Goal: Submit feedback/report problem: Submit feedback/report problem

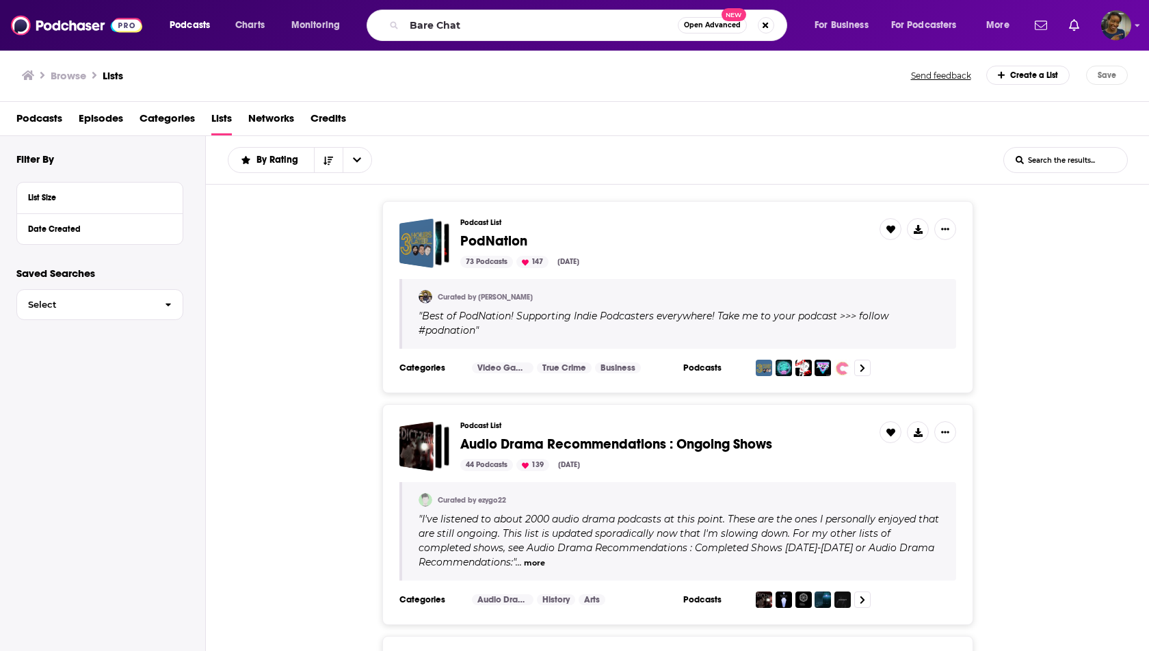
type input "Bare Chat"
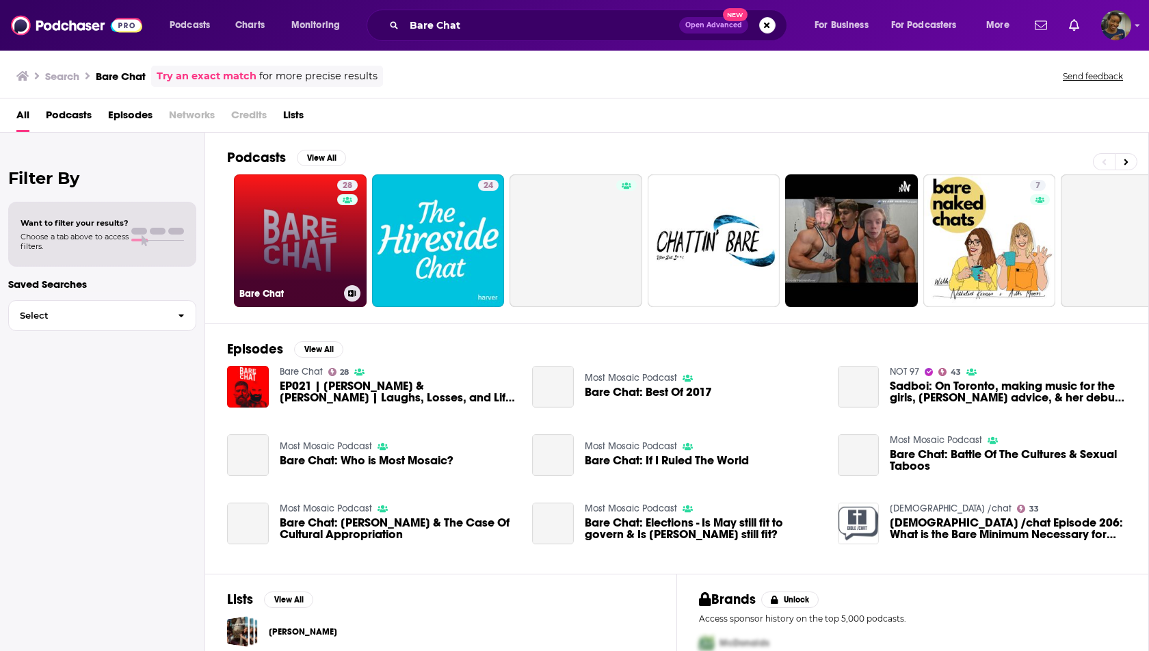
click at [291, 246] on link "28 Bare Chat" at bounding box center [300, 240] width 133 height 133
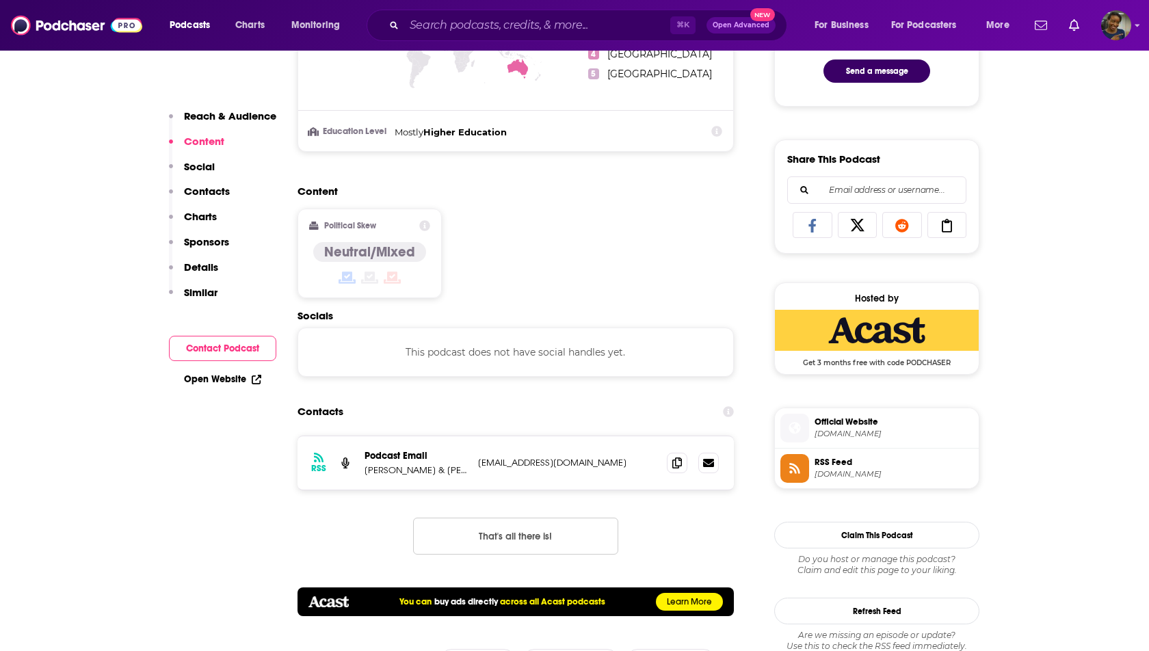
scroll to position [762, 0]
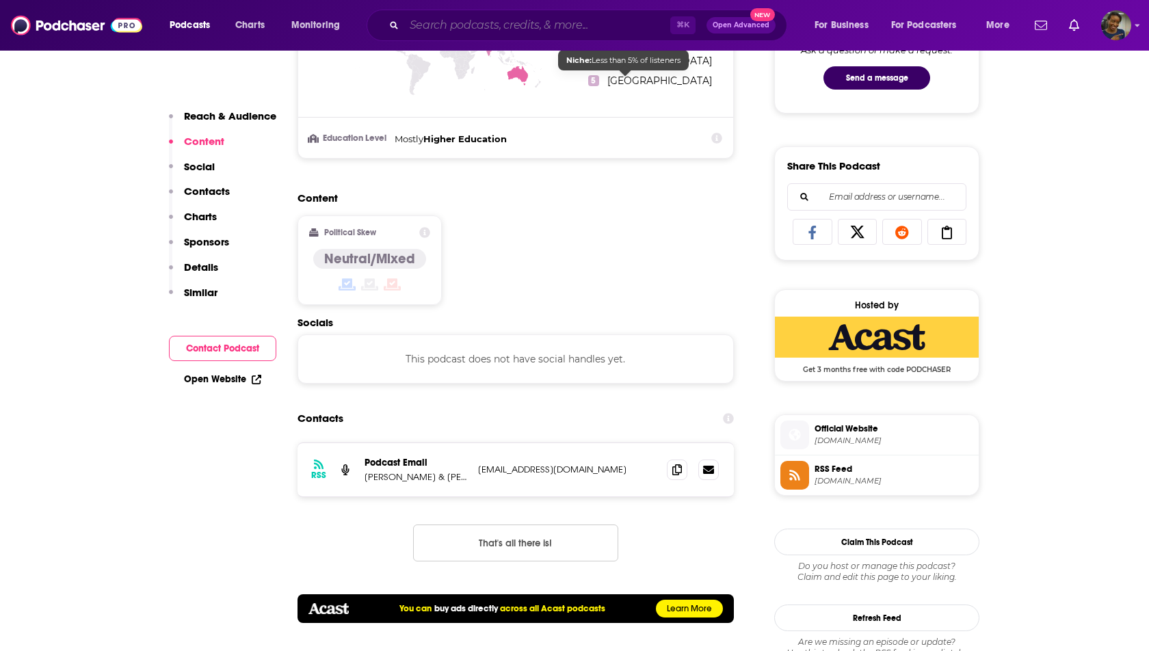
click at [598, 25] on input "Search podcasts, credits, & more..." at bounding box center [537, 25] width 266 height 22
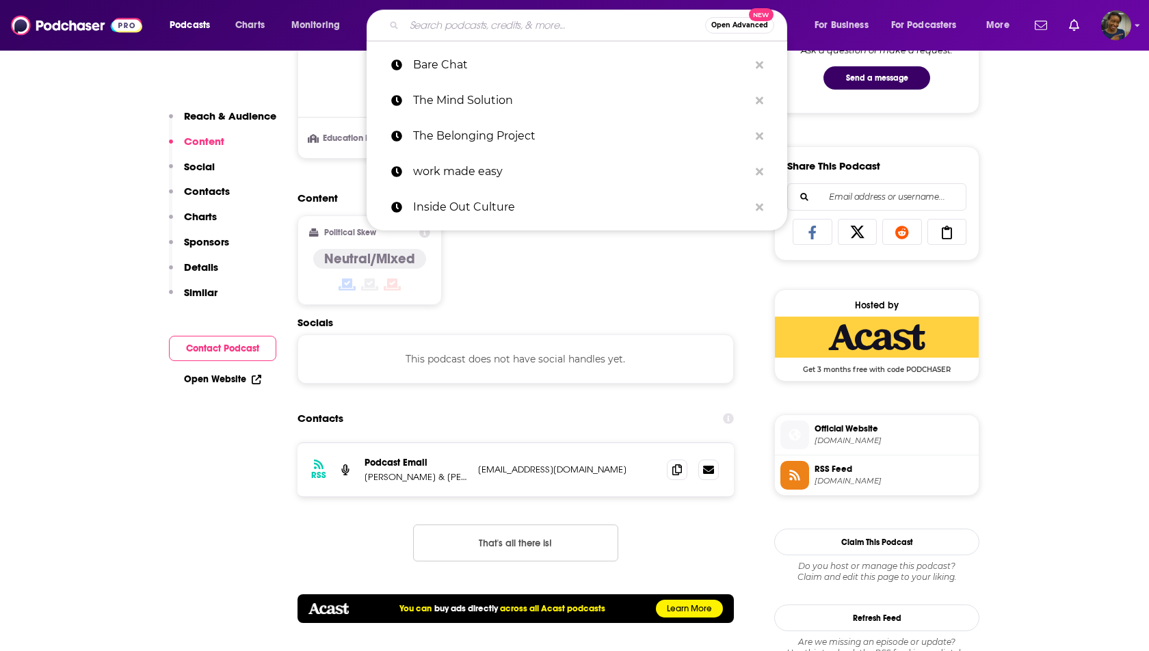
paste input "The Unfltered Podcast"
type input "The Unfltered Podcast"
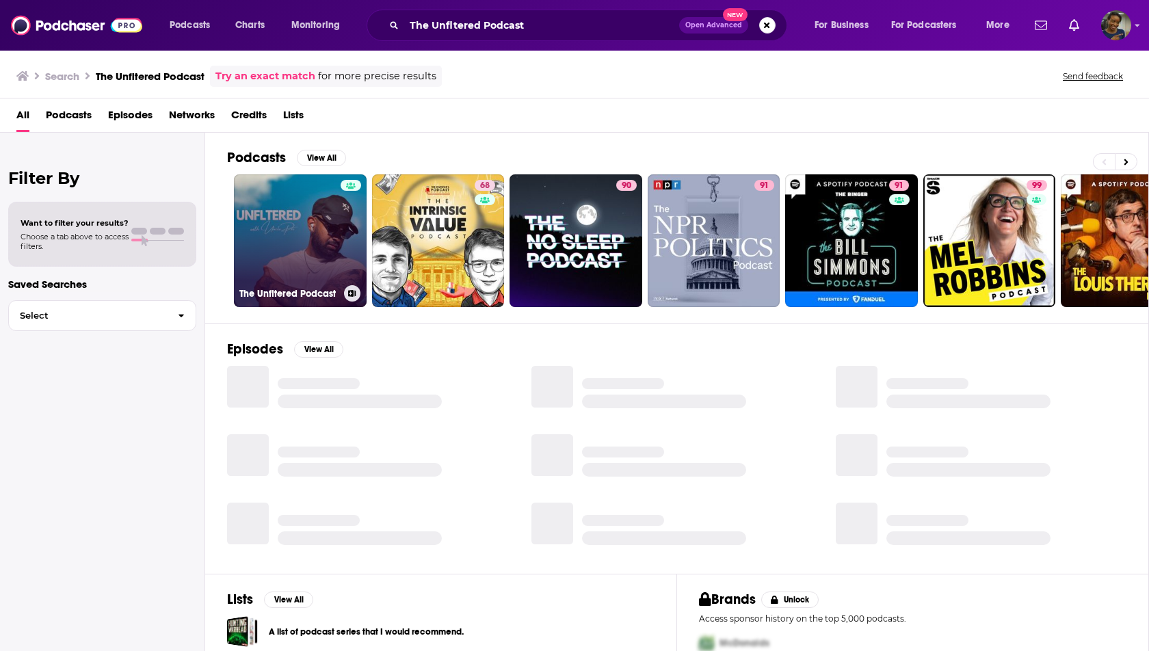
click at [304, 249] on link "The Unfltered Podcast" at bounding box center [300, 240] width 133 height 133
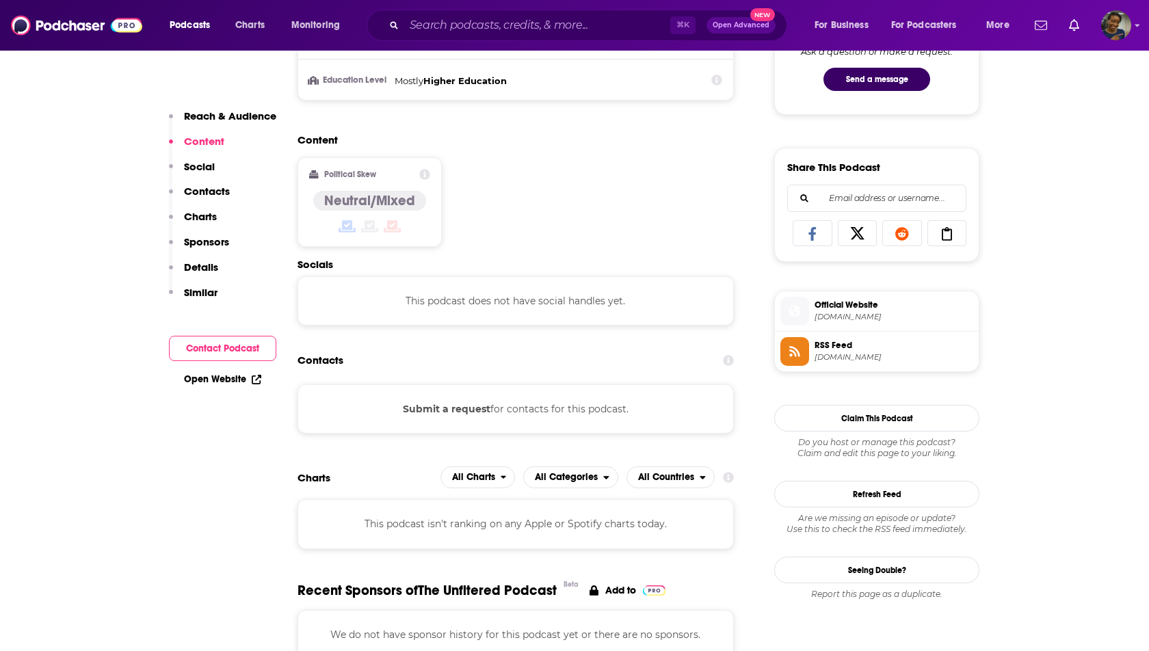
scroll to position [851, 0]
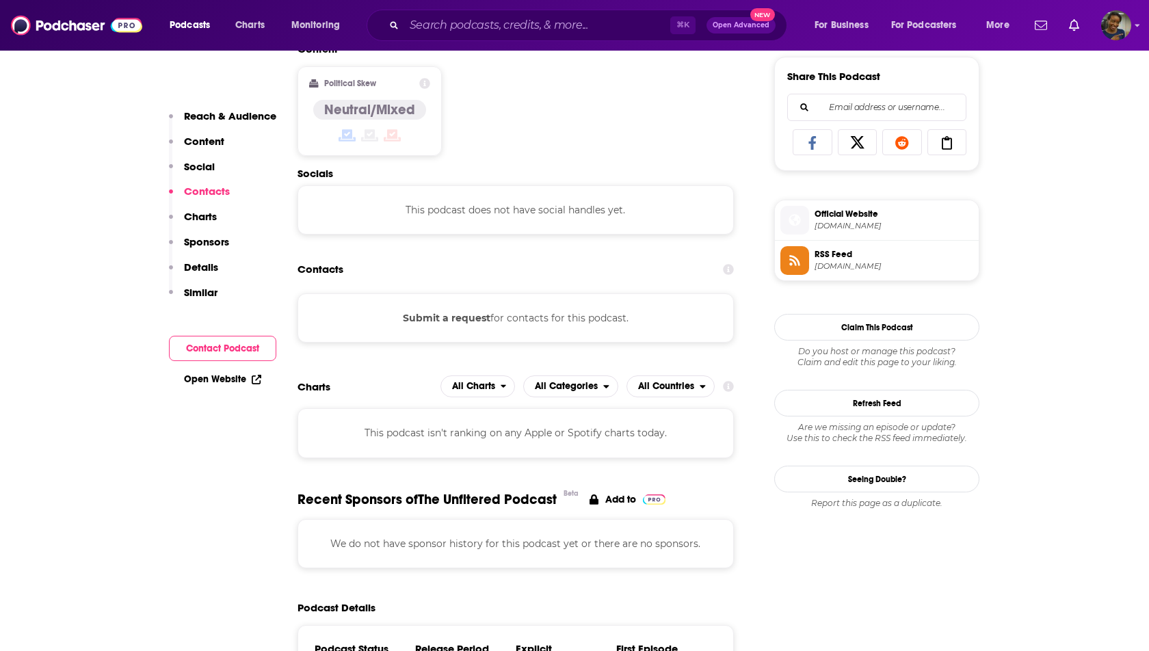
click at [455, 314] on button "Submit a request" at bounding box center [447, 317] width 88 height 15
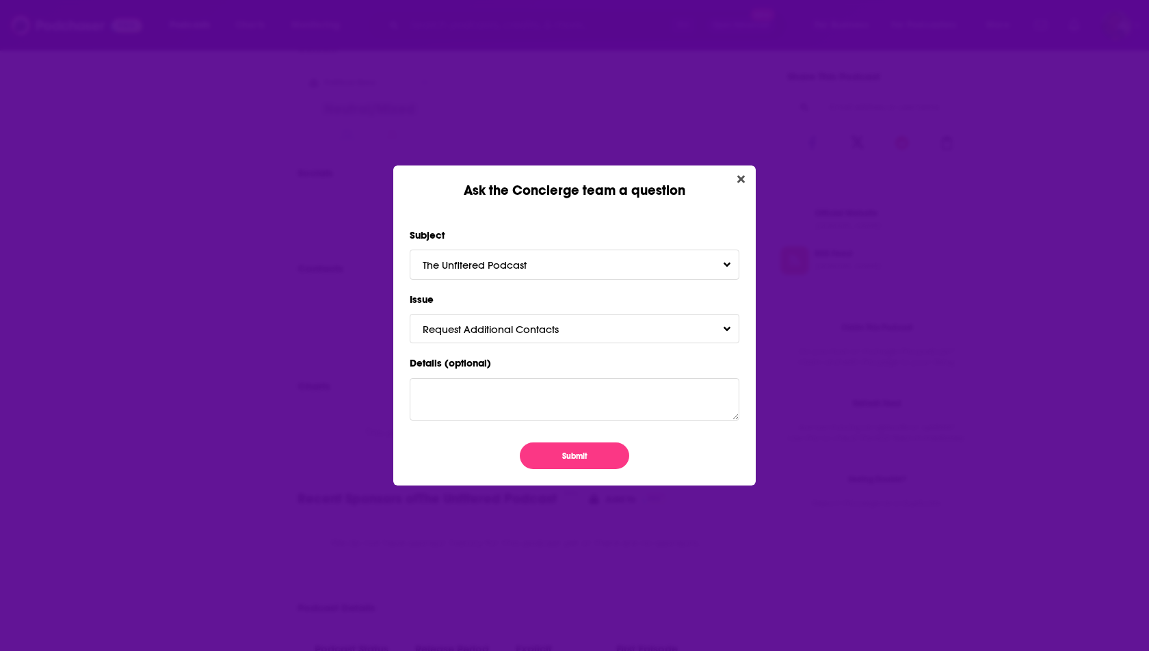
click at [560, 468] on div "Subject The Unfltered Podcast Issue Request Additional Contacts Details (option…" at bounding box center [574, 342] width 362 height 286
click at [560, 455] on button "Submit" at bounding box center [574, 455] width 109 height 27
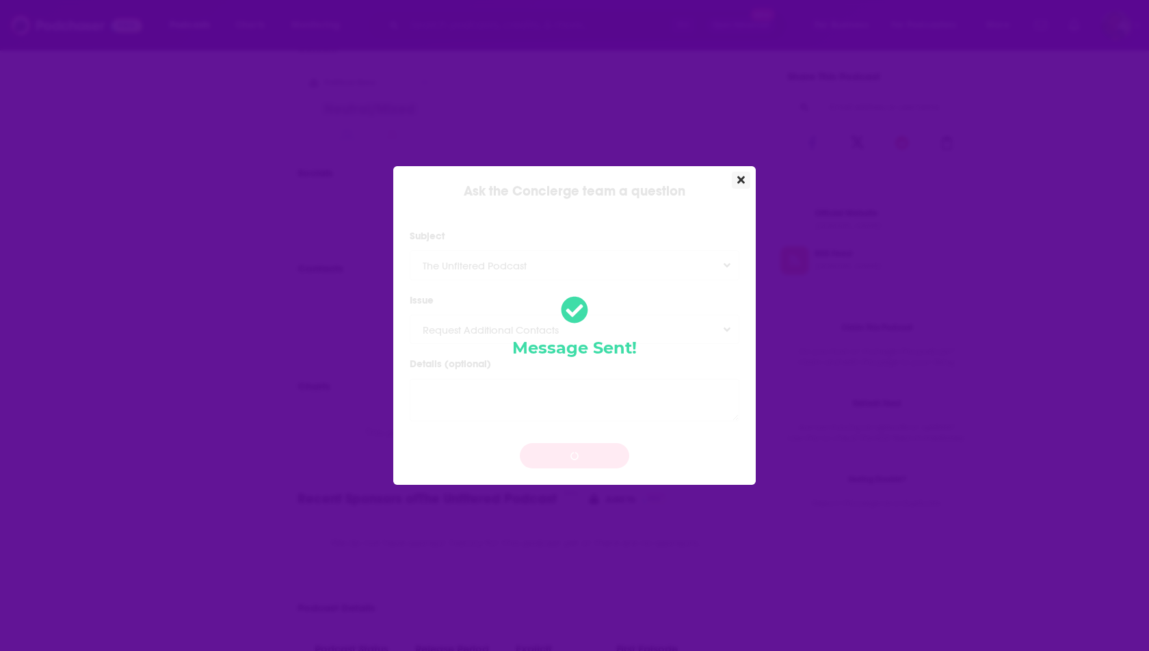
click at [743, 176] on icon "Close" at bounding box center [741, 179] width 8 height 11
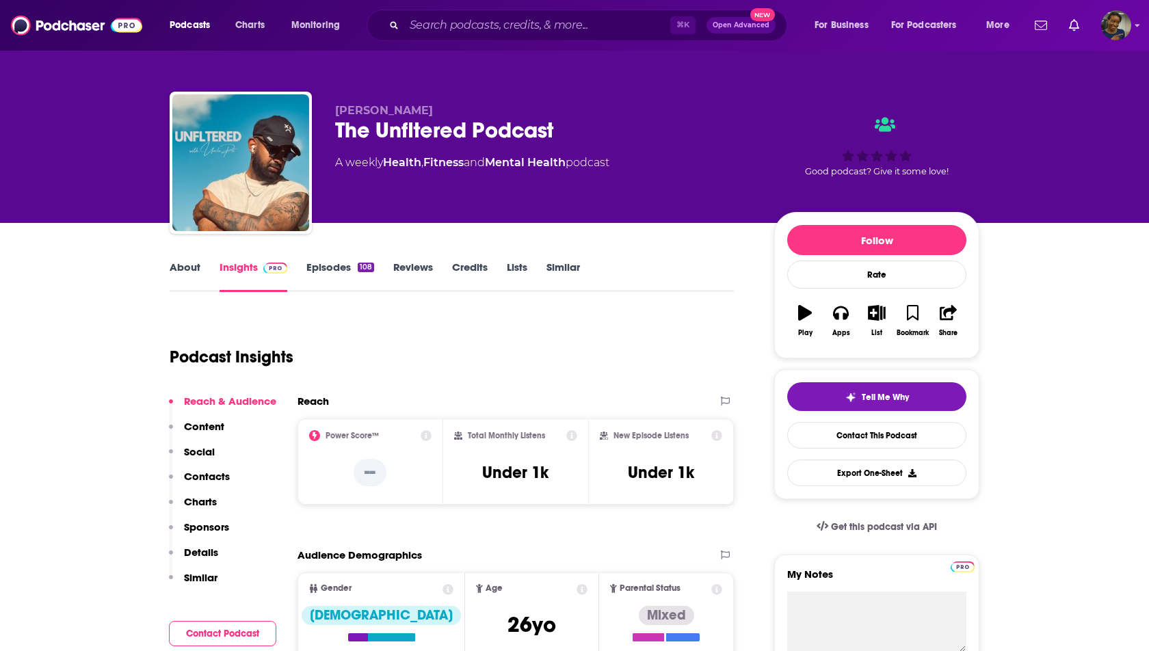
click at [196, 267] on link "About" at bounding box center [185, 275] width 31 height 31
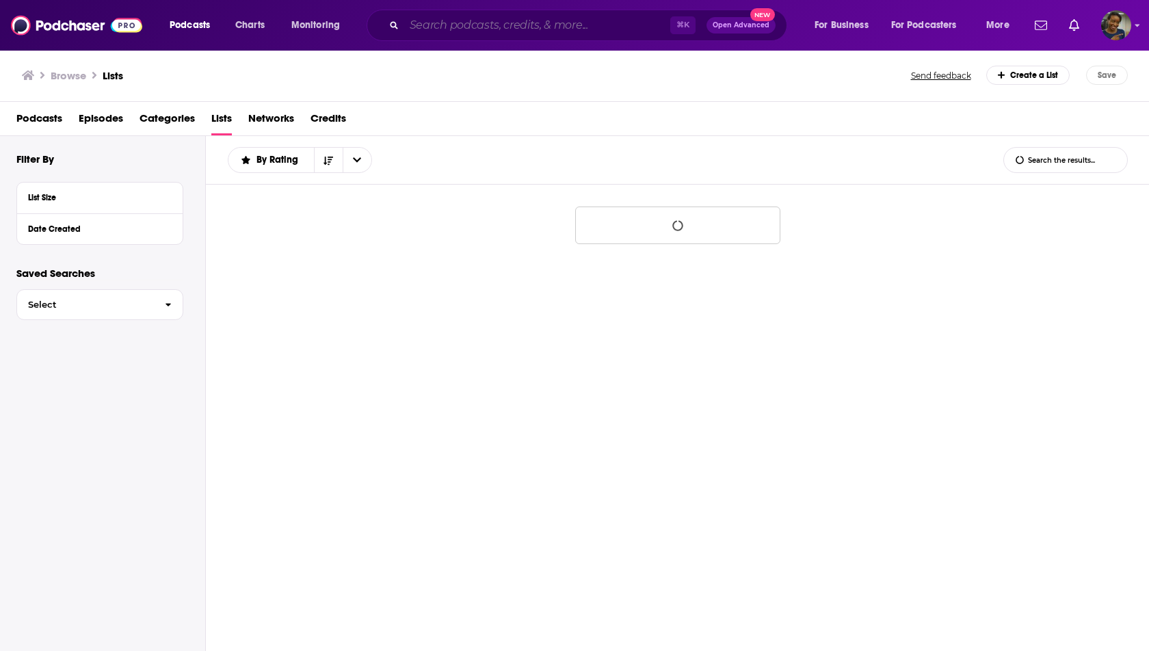
click at [447, 31] on input "Search podcasts, credits, & more..." at bounding box center [537, 25] width 266 height 22
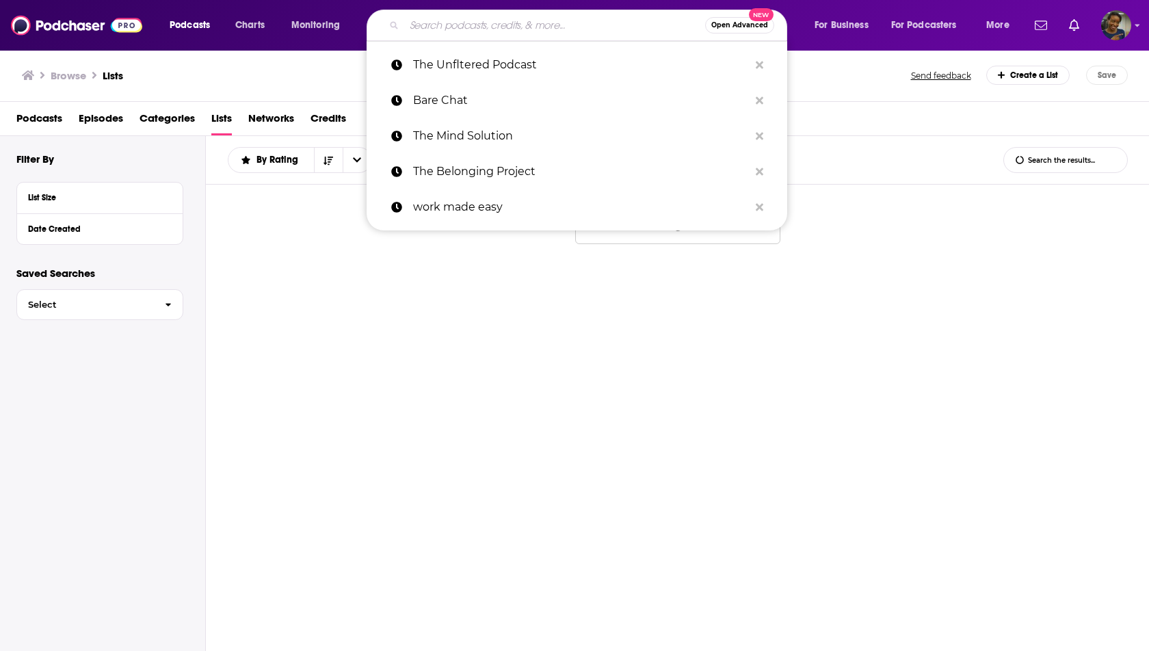
paste input "Scale Sessions"
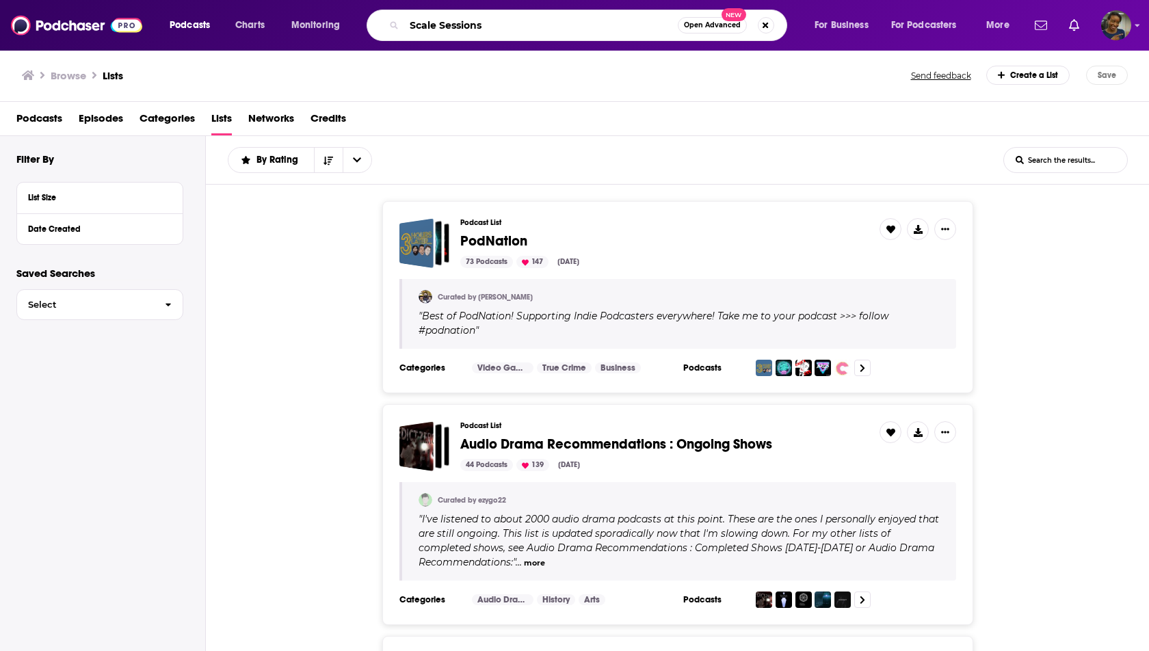
type input "Scale Sessions"
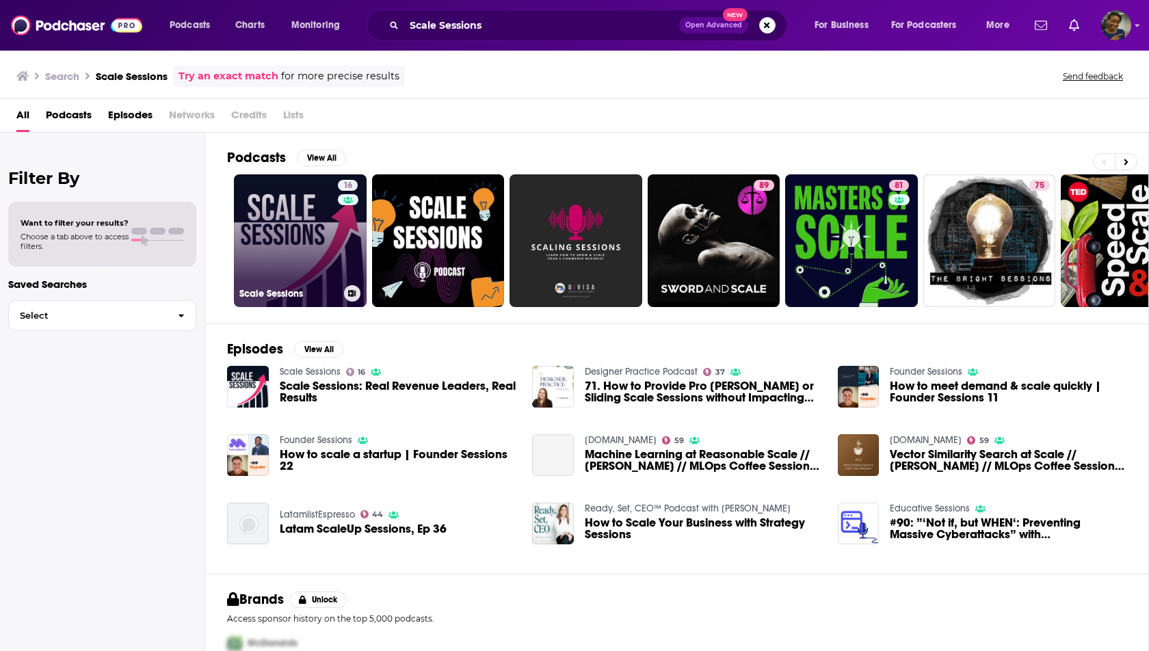
click at [305, 249] on link "16 Scale Sessions" at bounding box center [300, 240] width 133 height 133
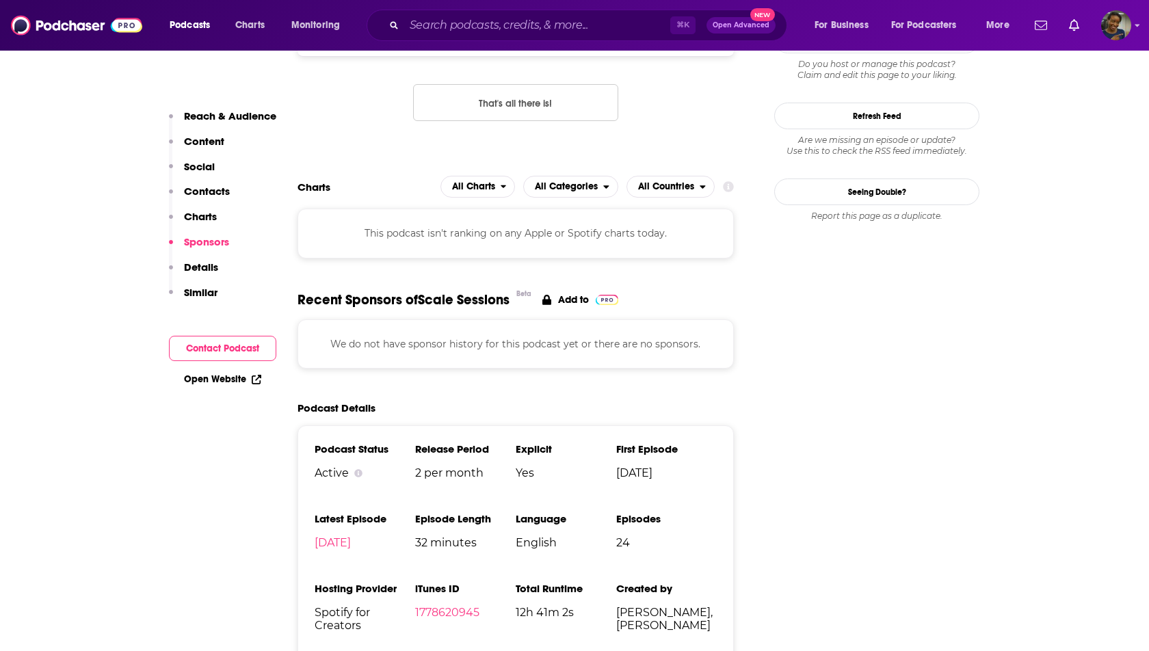
scroll to position [820, 0]
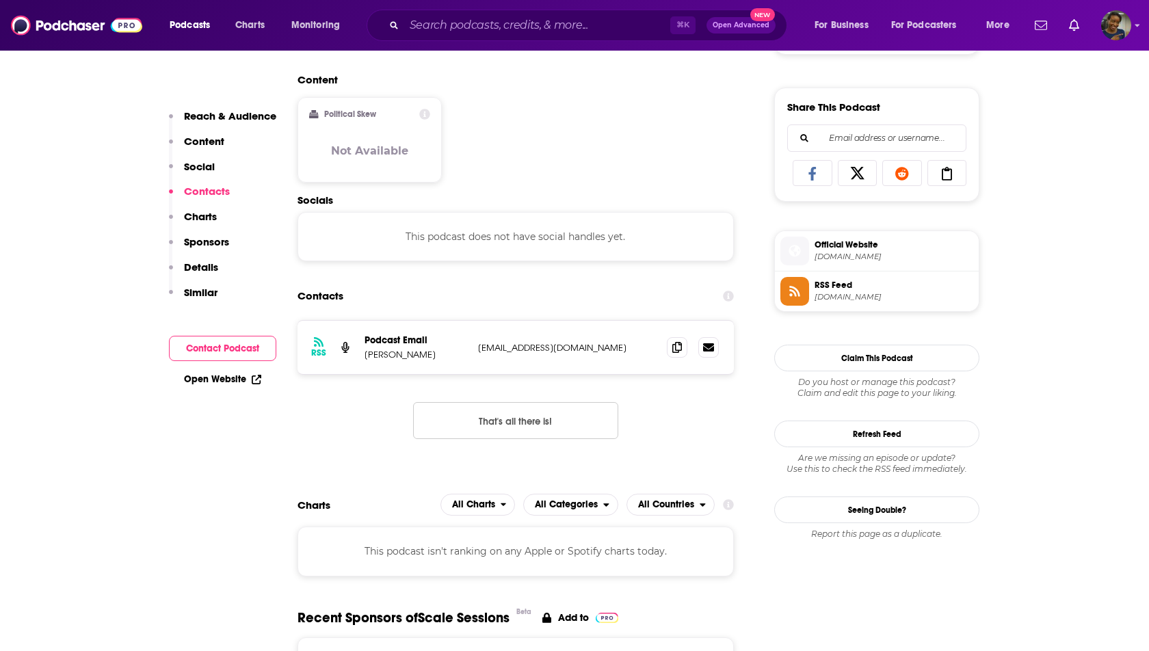
click at [213, 192] on p "Contacts" at bounding box center [207, 191] width 46 height 13
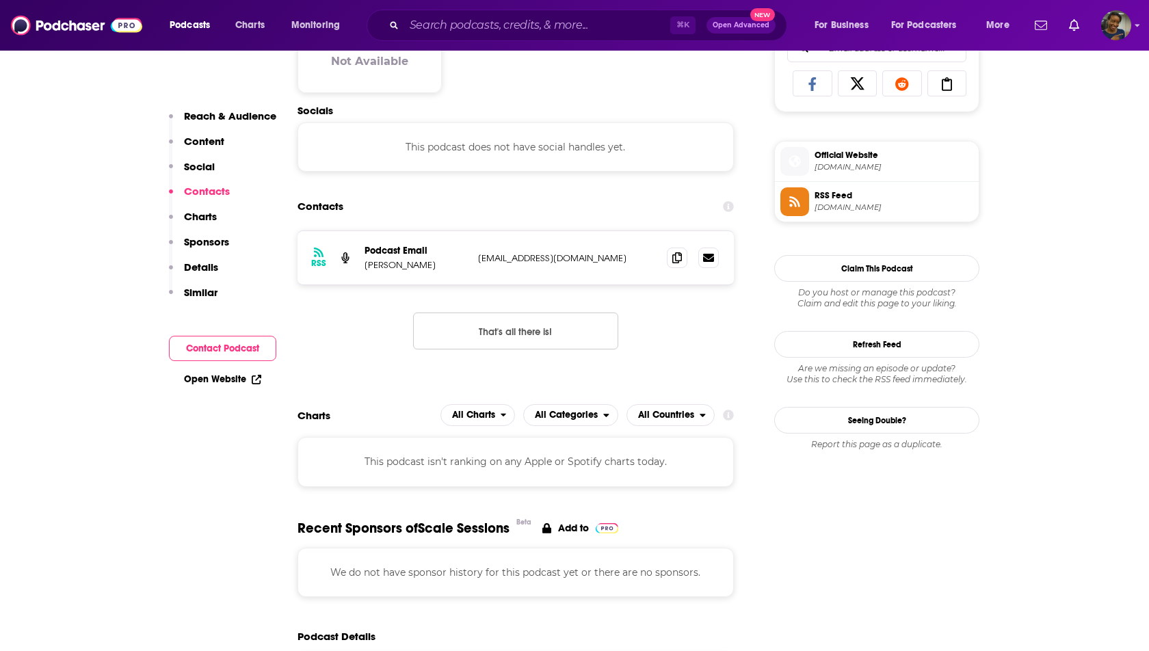
scroll to position [911, 0]
drag, startPoint x: 457, startPoint y: 262, endPoint x: 365, endPoint y: 261, distance: 92.3
click at [365, 261] on p "[PERSON_NAME]" at bounding box center [415, 264] width 103 height 12
copy p "[PERSON_NAME]"
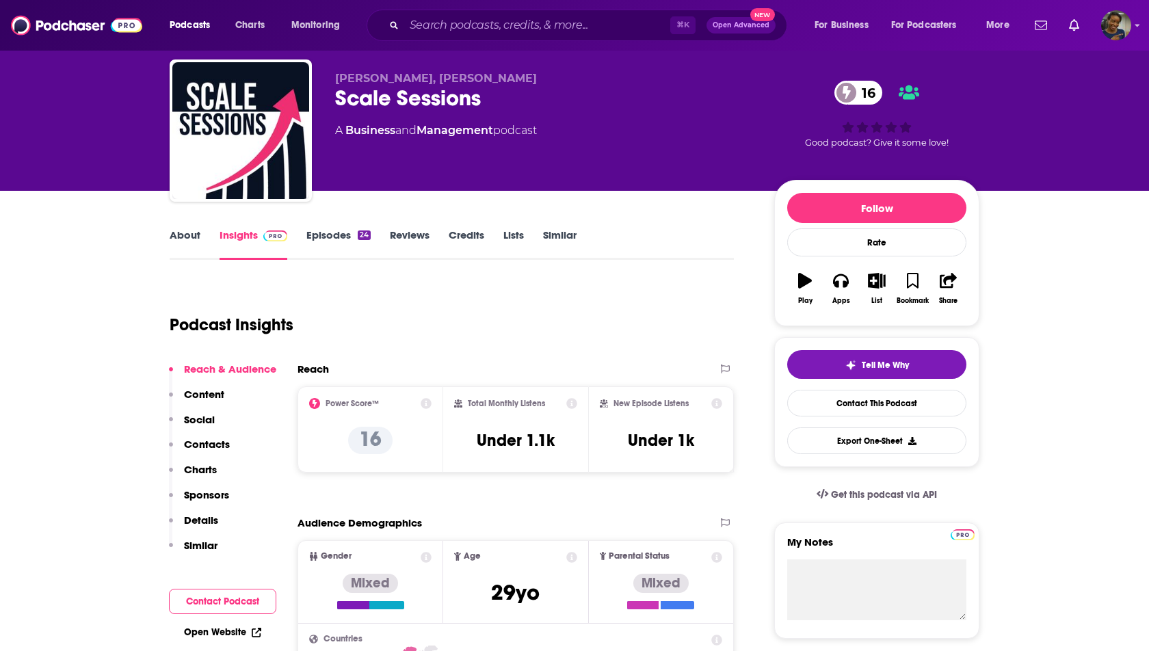
scroll to position [0, 0]
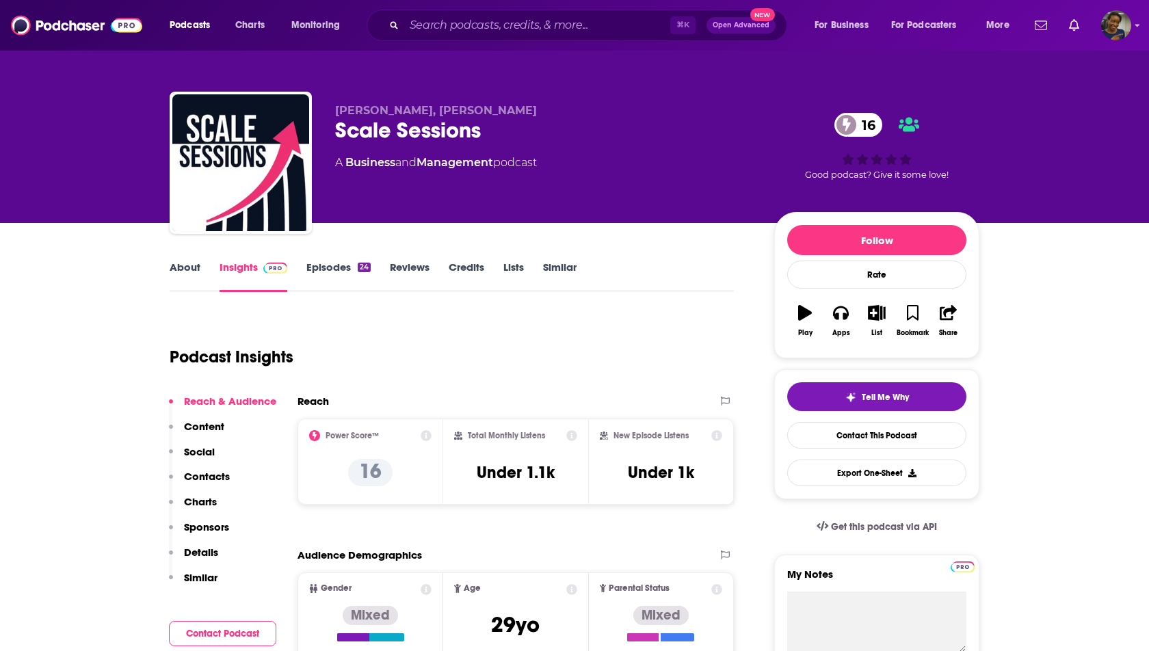
click at [196, 263] on link "About" at bounding box center [185, 275] width 31 height 31
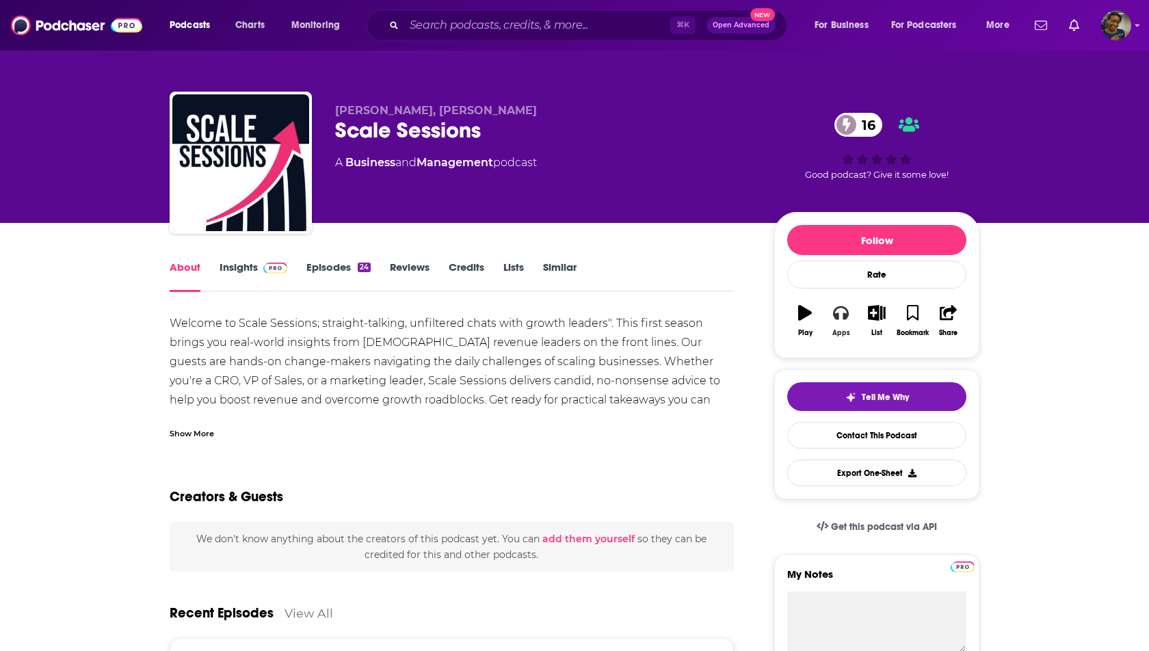
click at [838, 317] on icon "button" at bounding box center [840, 312] width 15 height 15
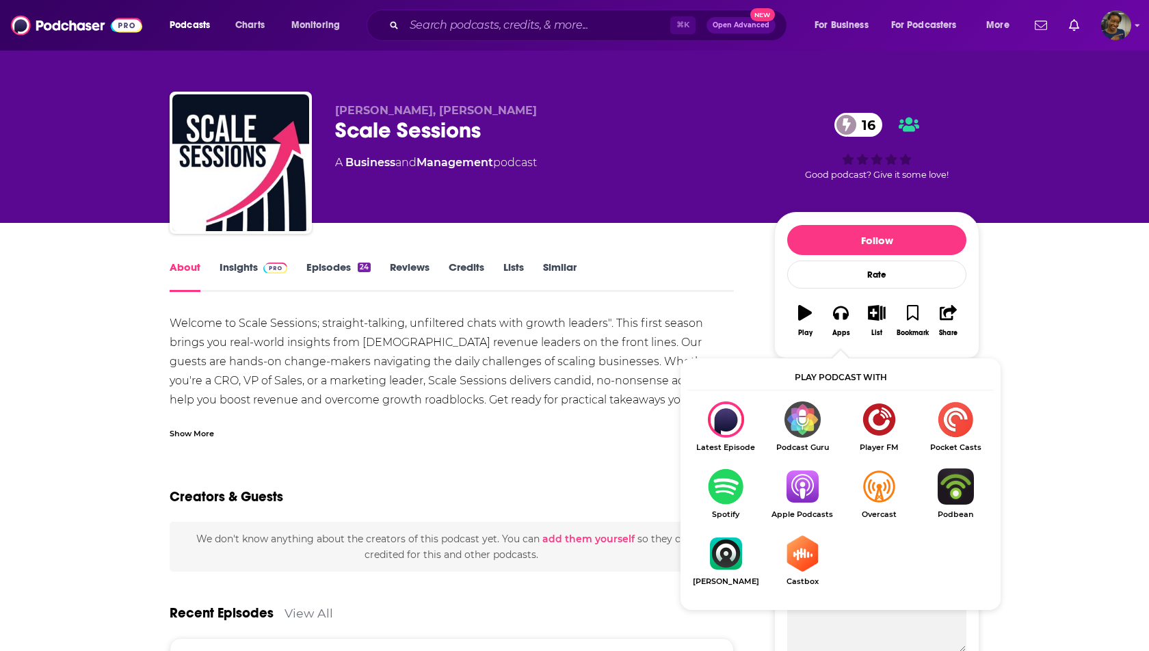
click at [796, 473] on img "Show Listen On dropdown" at bounding box center [802, 486] width 77 height 36
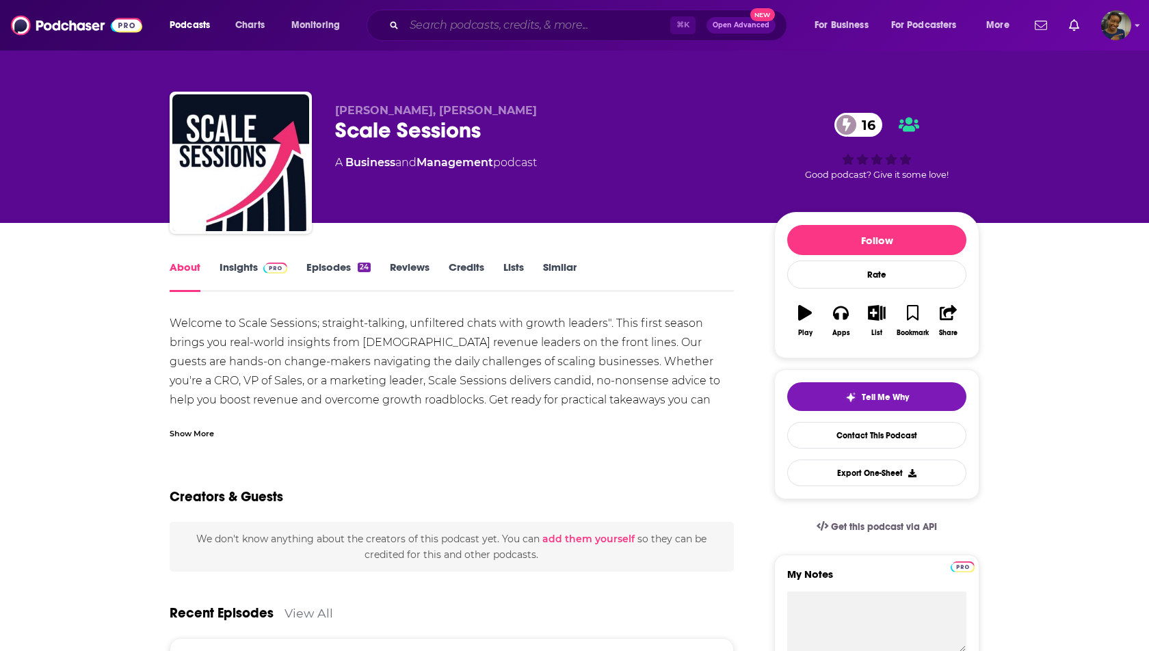
click at [433, 18] on input "Search podcasts, credits, & more..." at bounding box center [537, 25] width 266 height 22
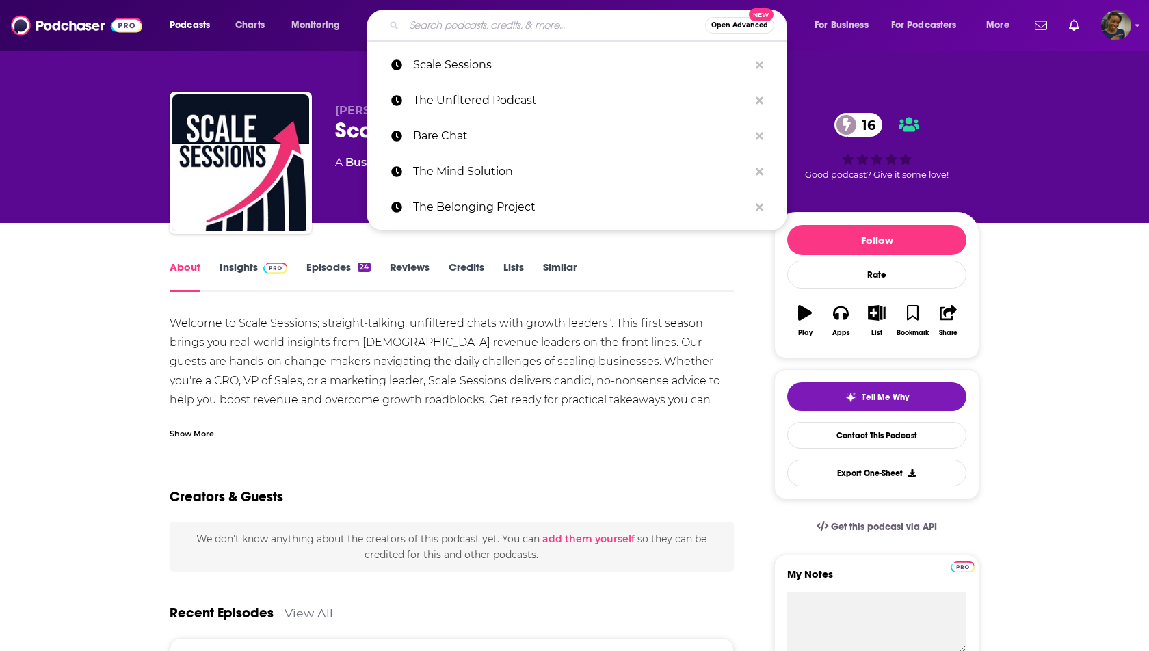
paste input "The Next Chapter by [PERSON_NAME]"
type input "The Next Chapter by [PERSON_NAME]"
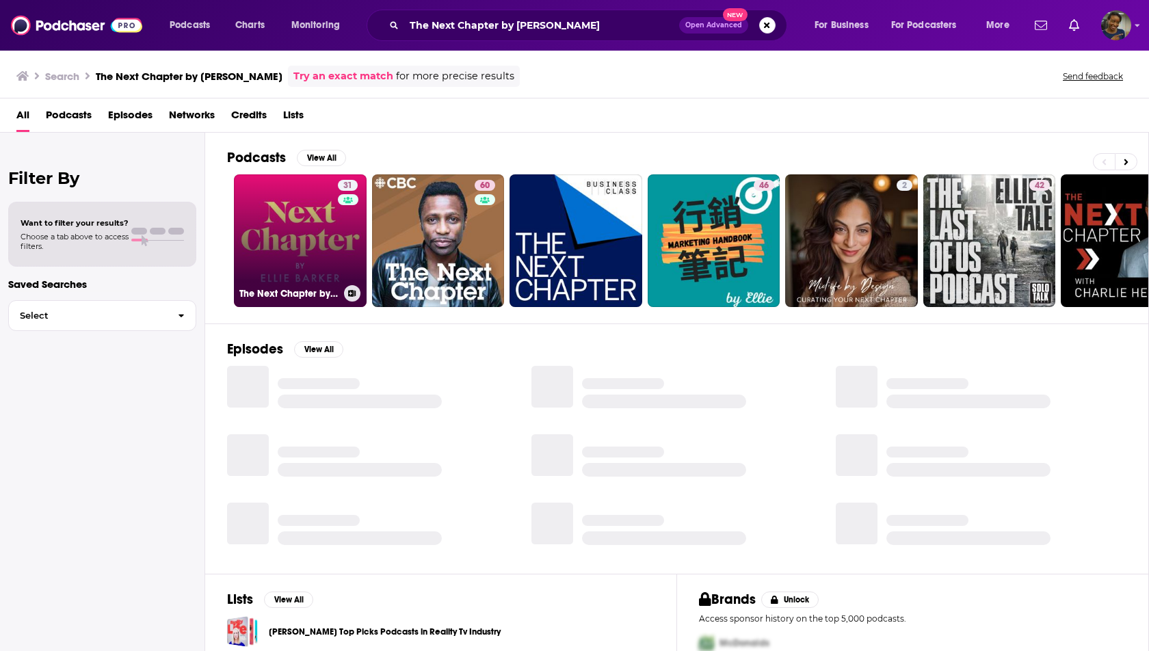
click at [308, 228] on link "31 The Next Chapter by [PERSON_NAME]" at bounding box center [300, 240] width 133 height 133
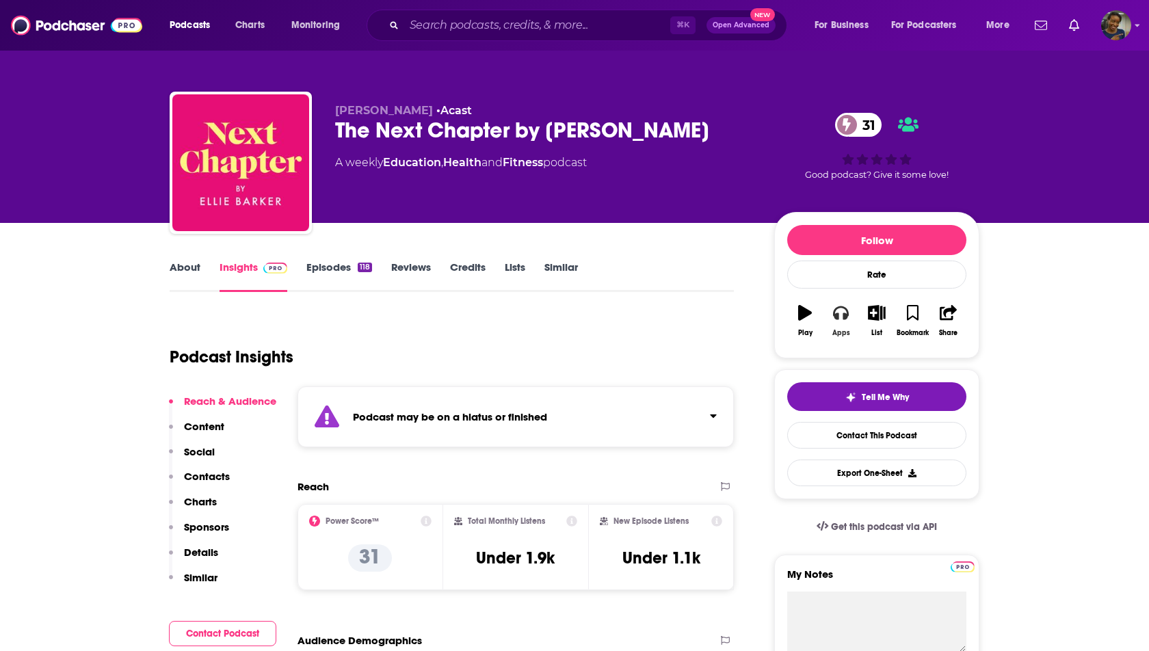
click at [835, 323] on button "Apps" at bounding box center [840, 320] width 36 height 49
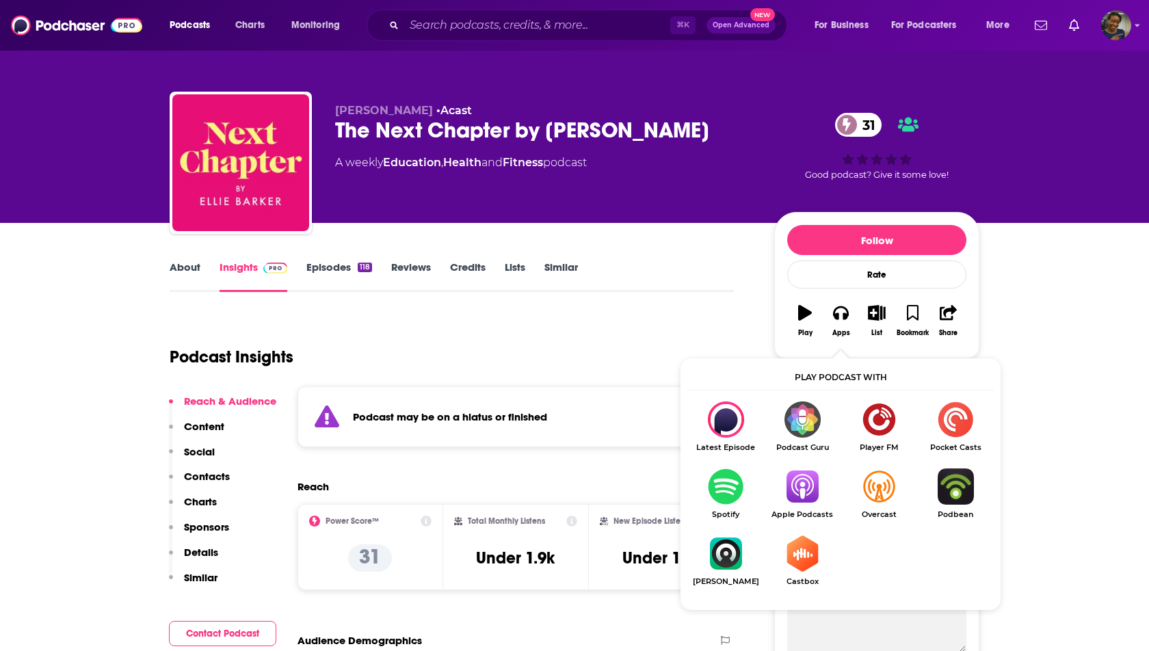
click at [801, 487] on img "Show Listen On dropdown" at bounding box center [802, 486] width 77 height 36
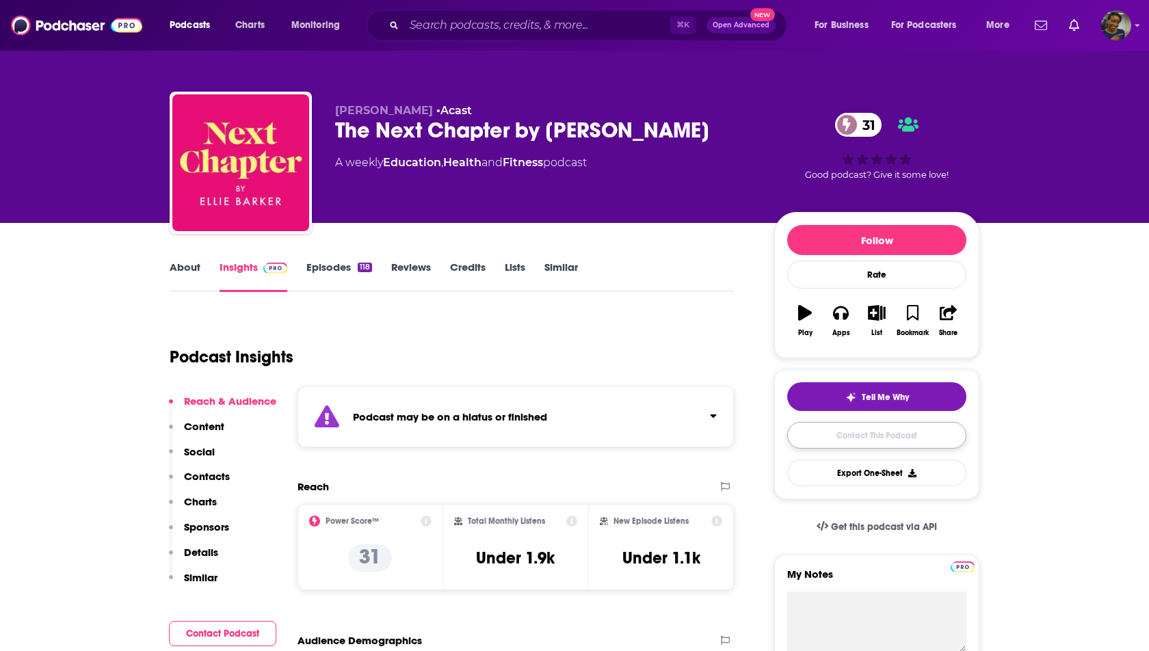
click at [868, 438] on link "Contact This Podcast" at bounding box center [876, 435] width 179 height 27
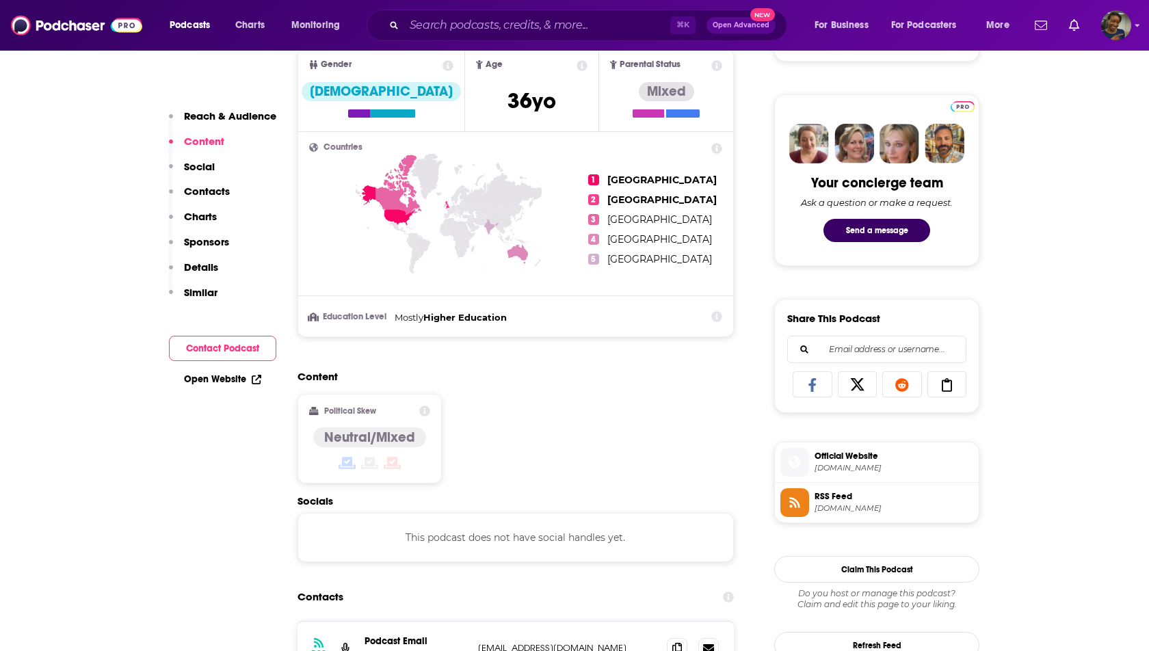
scroll to position [598, 0]
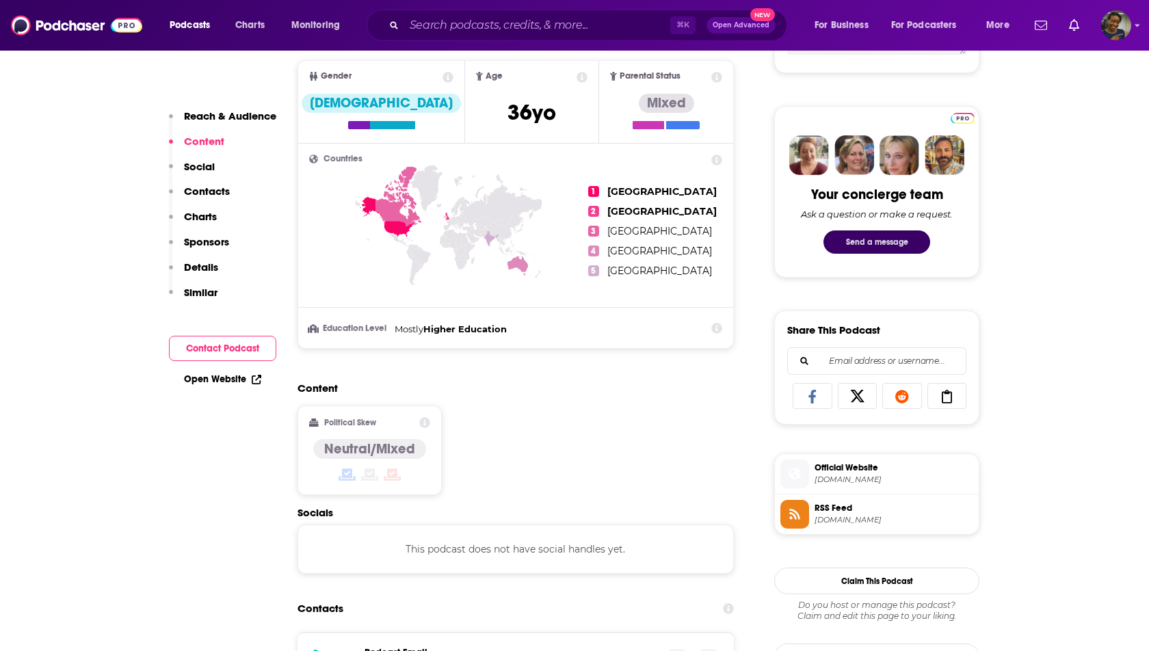
click at [863, 239] on button "Send a message" at bounding box center [876, 241] width 107 height 23
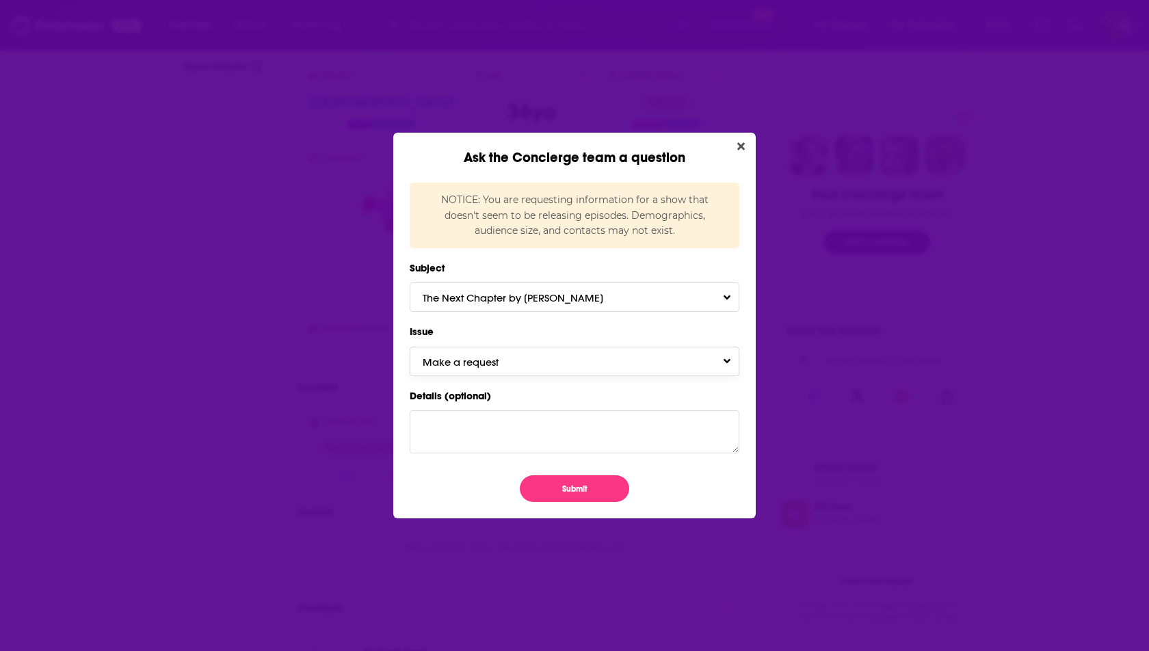
click at [572, 360] on button "Make a request" at bounding box center [575, 361] width 330 height 29
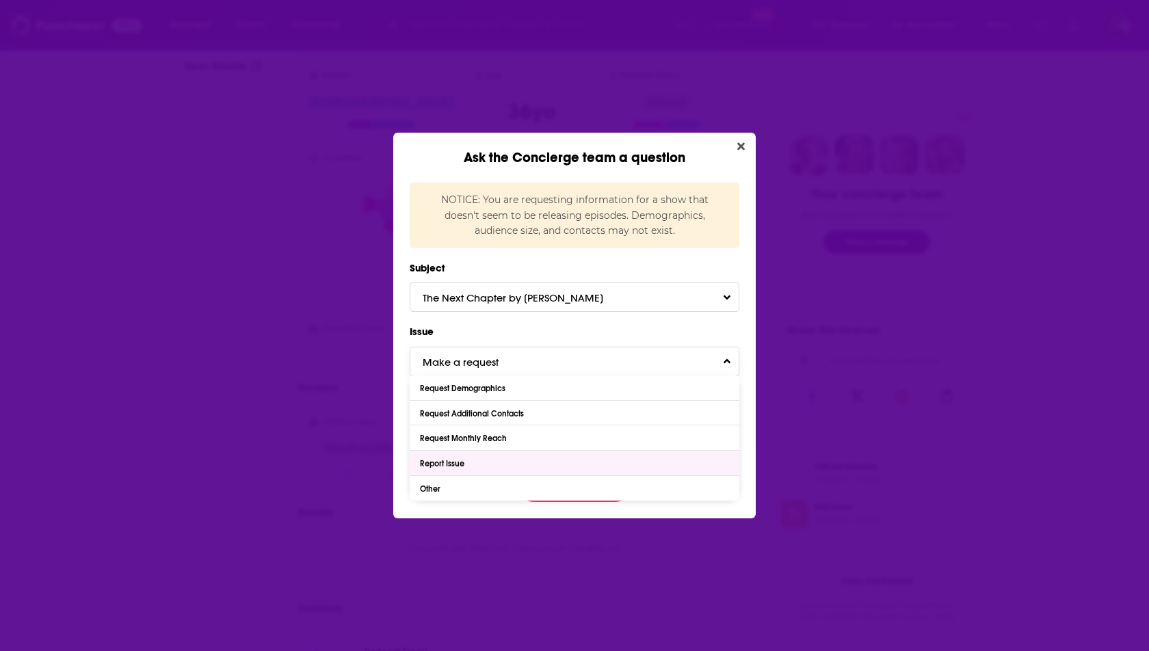
click at [509, 467] on div "Report Issue" at bounding box center [575, 463] width 330 height 25
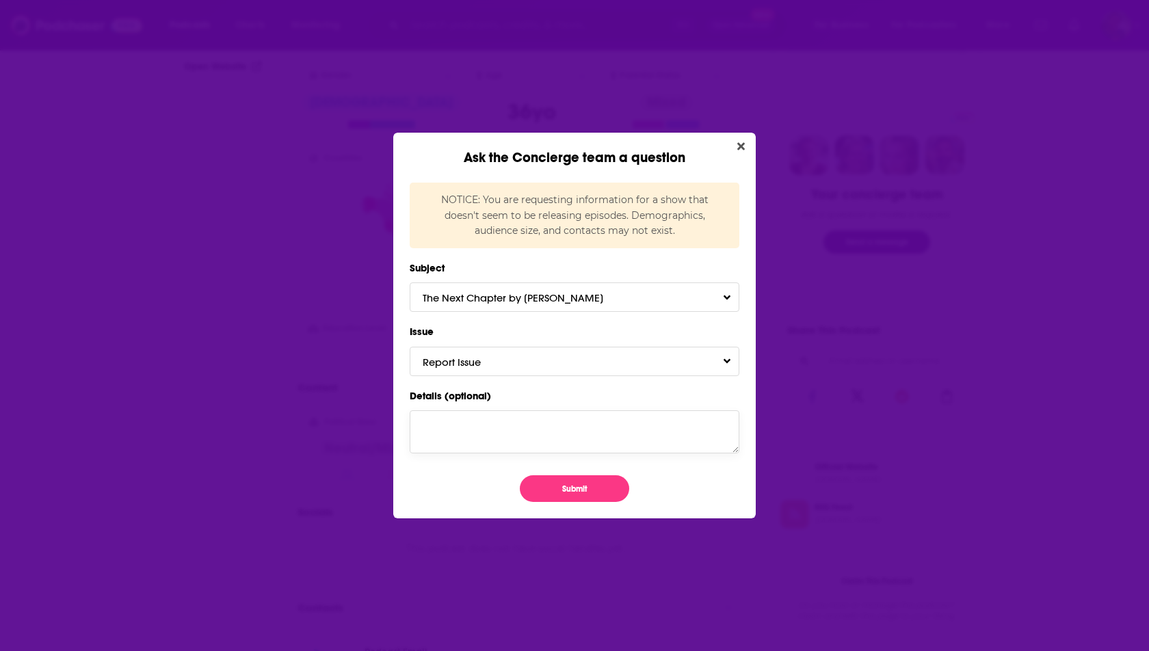
click at [509, 438] on textarea "Details (optional)" at bounding box center [575, 431] width 330 height 42
paste textarea "[URL][DOMAIN_NAME][PERSON_NAME]"
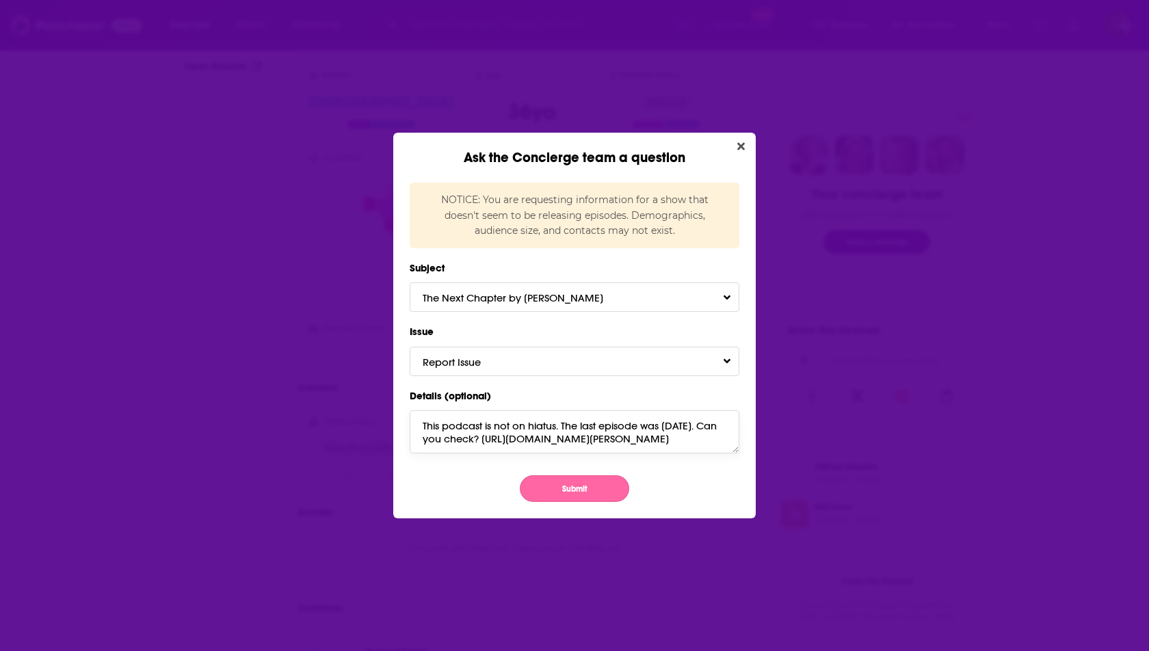
type textarea "This podcast is not on hiatus. The last episode was [DATE]. Can you check? [URL…"
click at [550, 494] on button "Submit" at bounding box center [574, 488] width 109 height 27
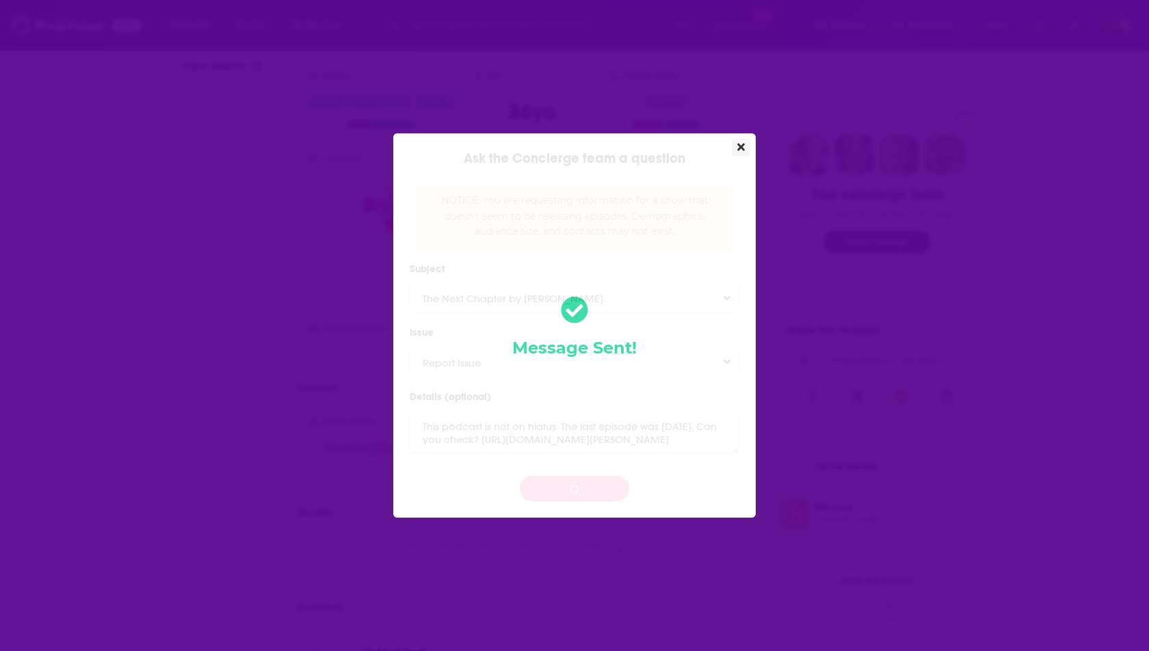
click at [740, 141] on button "Close" at bounding box center [741, 147] width 18 height 17
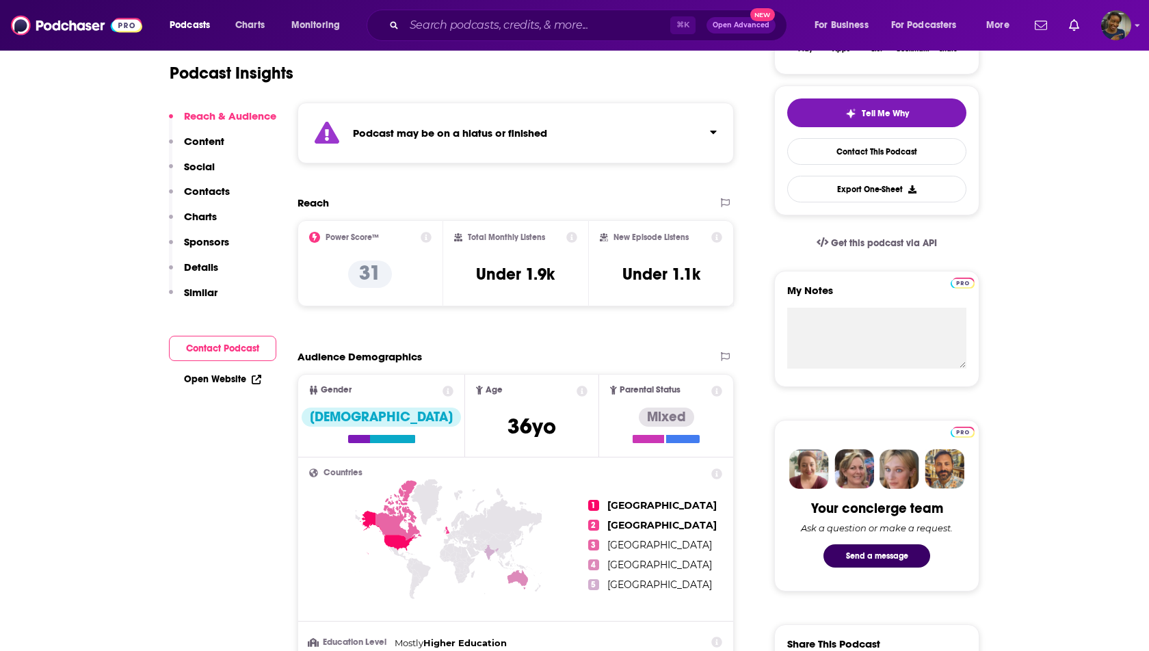
scroll to position [283, 0]
